Goal: Find specific page/section: Find specific page/section

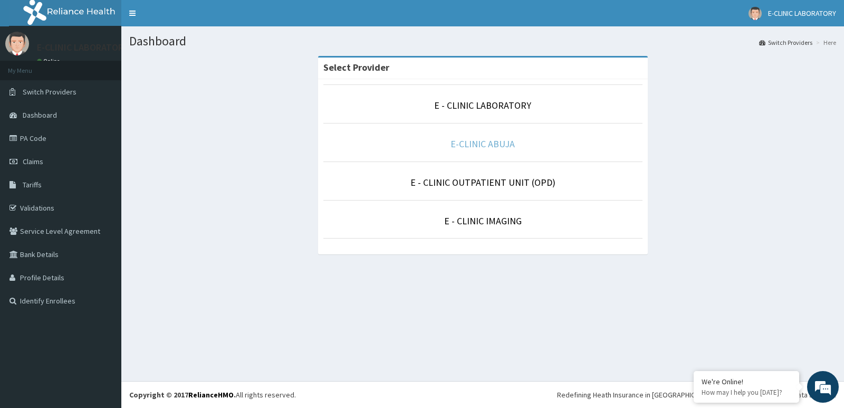
click at [480, 145] on link "E-CLINIC ABUJA" at bounding box center [483, 144] width 64 height 12
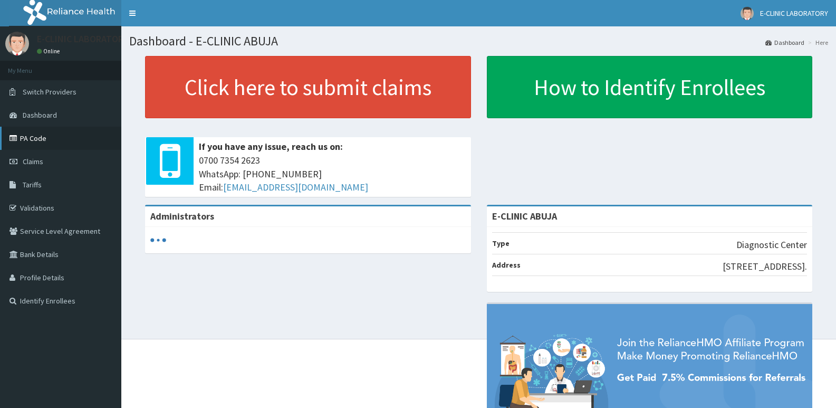
click at [21, 133] on link "PA Code" at bounding box center [60, 138] width 121 height 23
